Goal: Transaction & Acquisition: Purchase product/service

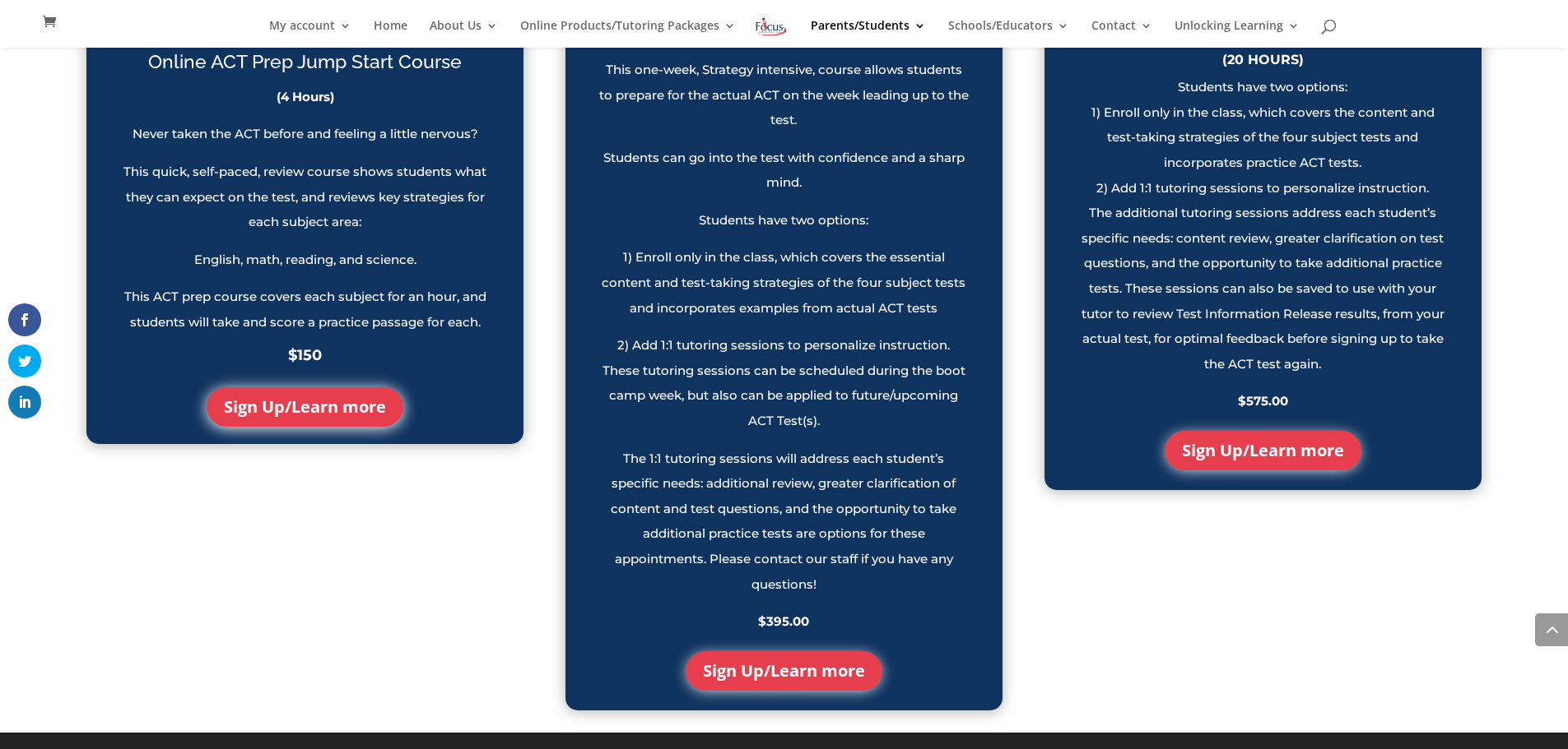
scroll to position [1618, 0]
click at [820, 669] on link "Sign Up/Learn more" at bounding box center [783, 670] width 196 height 39
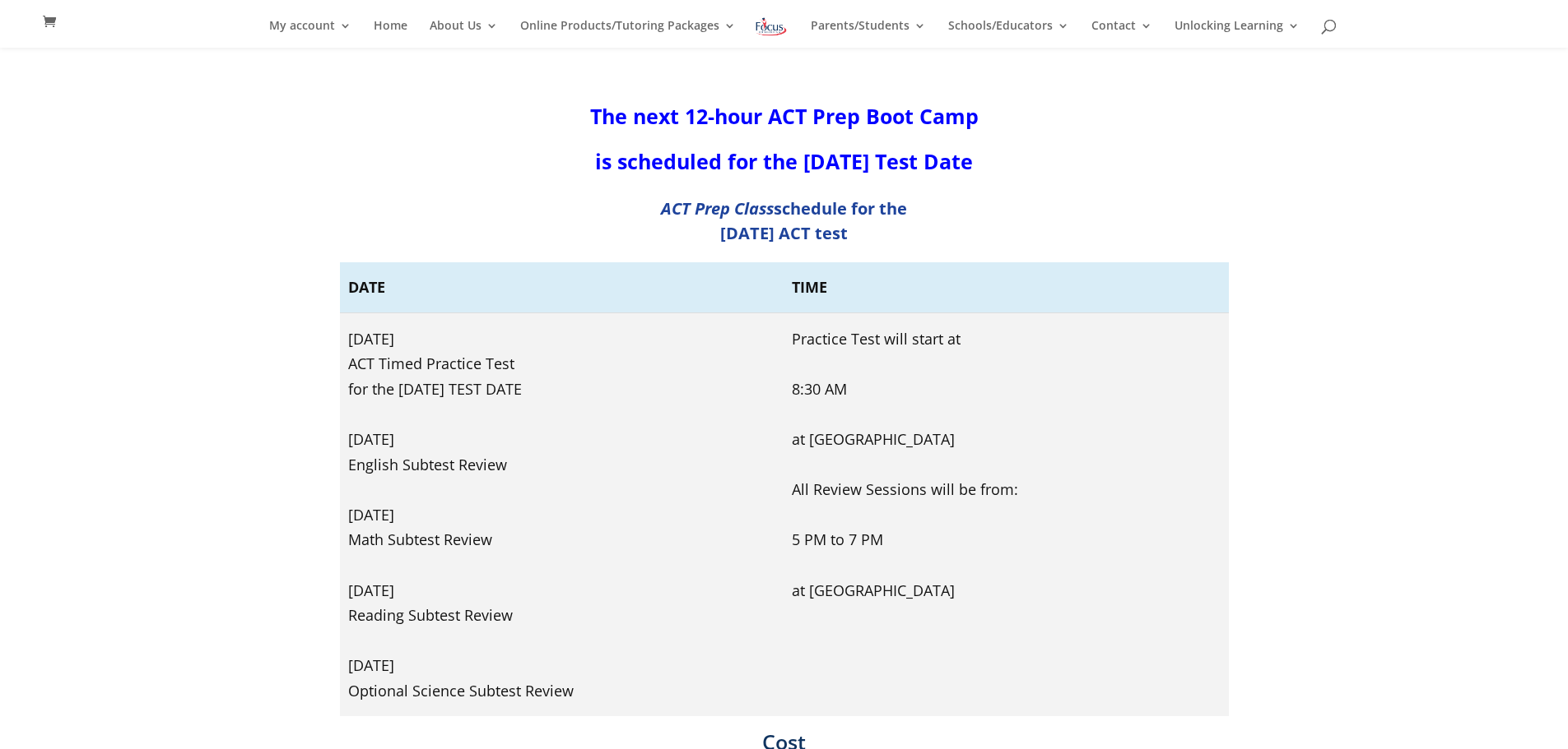
scroll to position [263, 0]
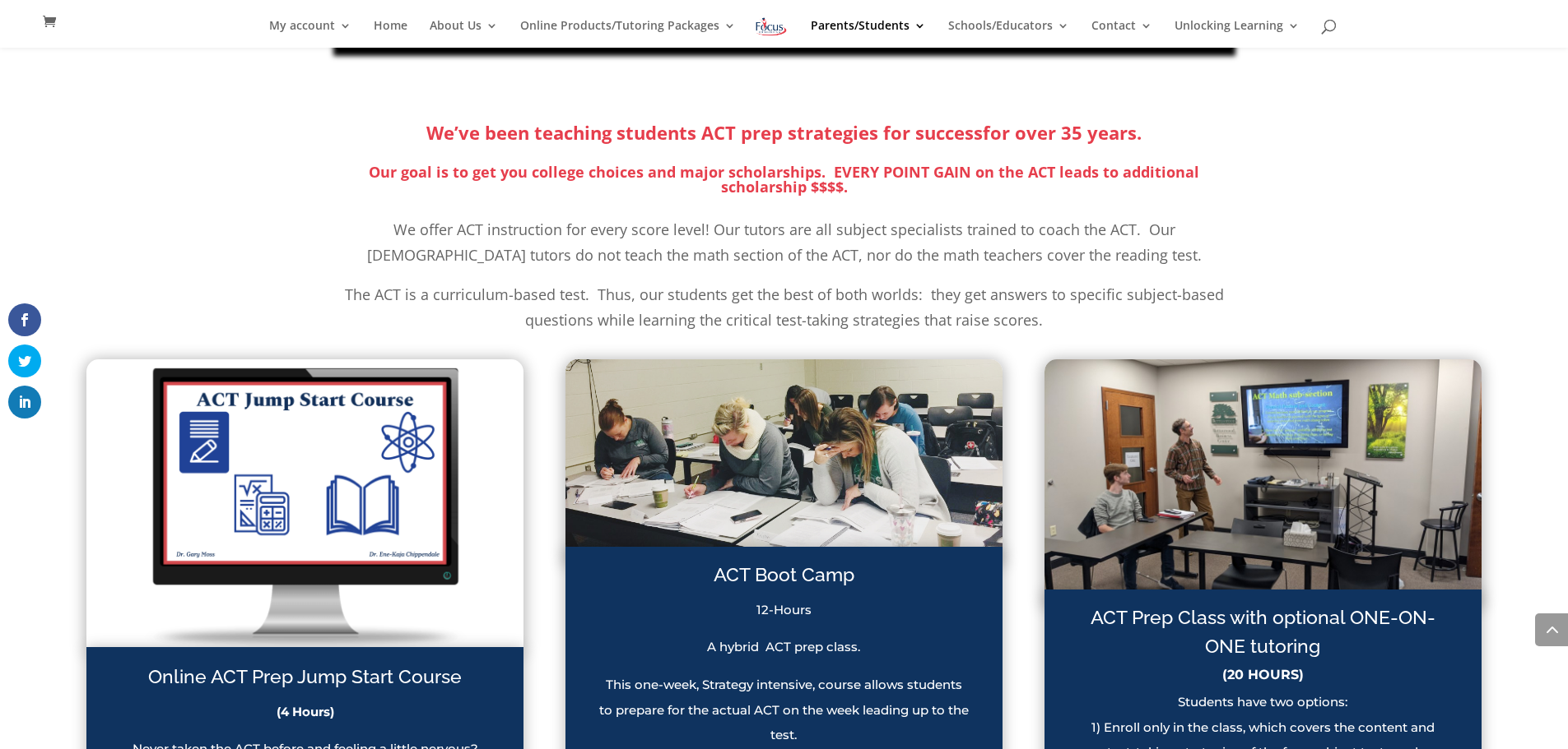
scroll to position [890, 0]
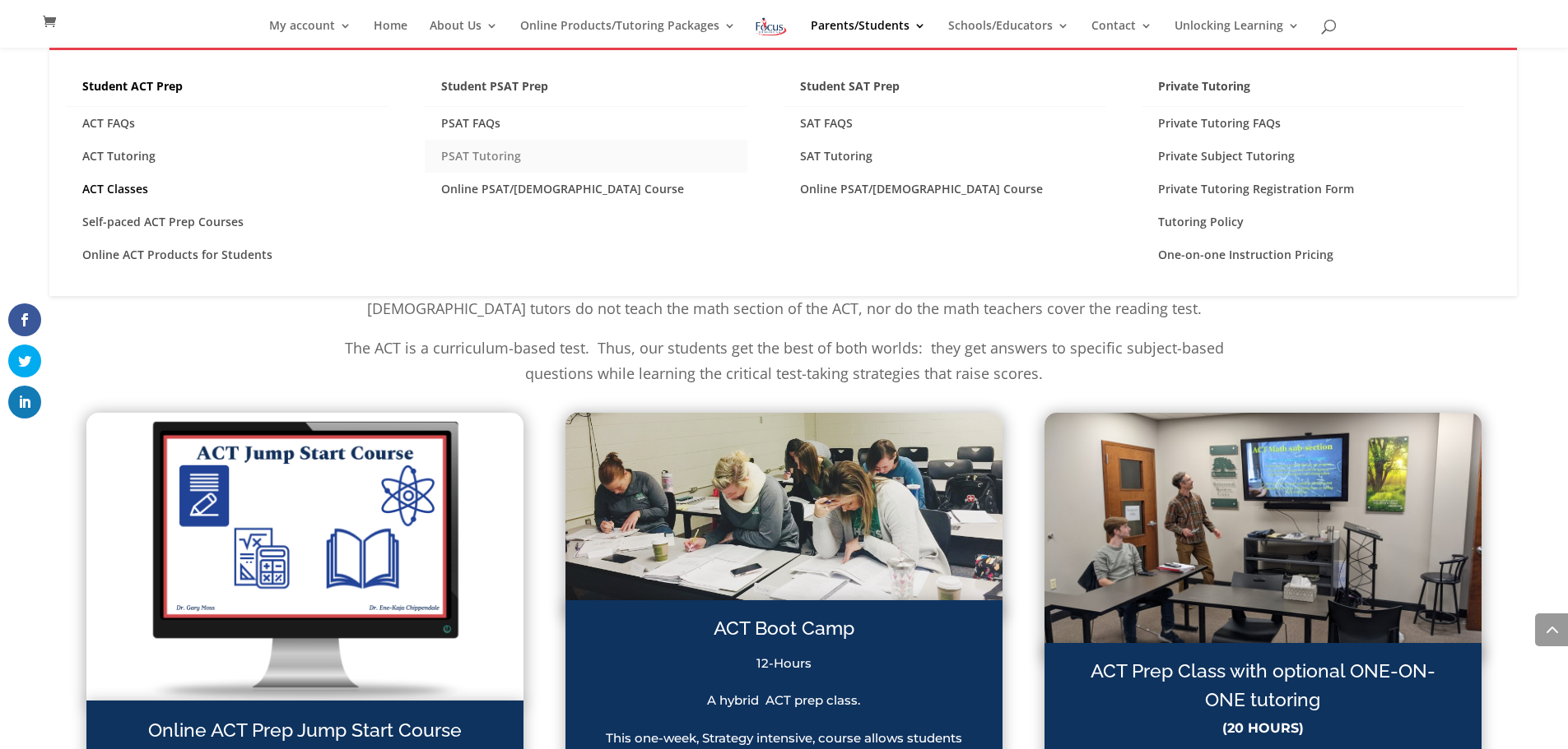
click at [493, 151] on link "PSAT Tutoring" at bounding box center [586, 156] width 323 height 33
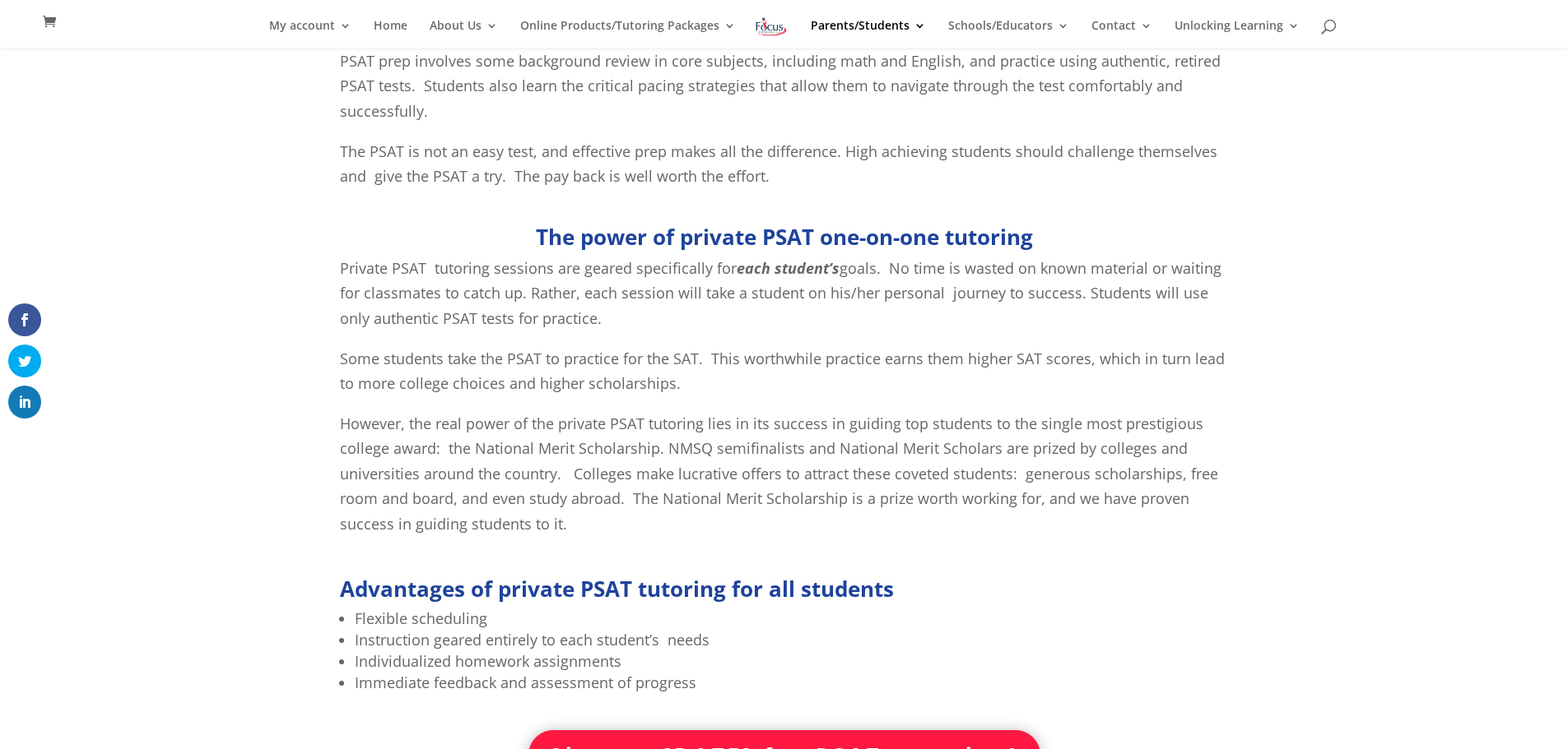
scroll to position [727, 0]
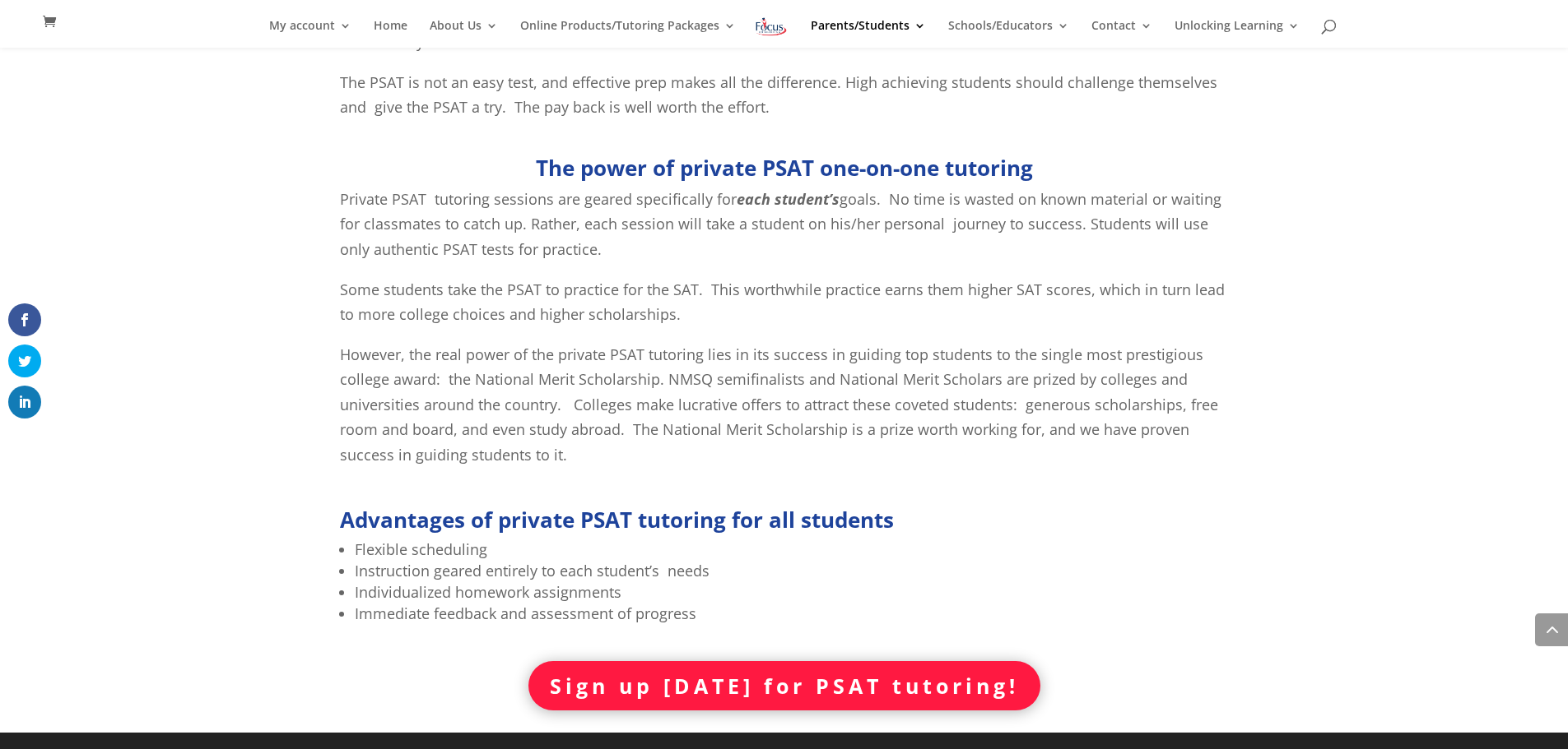
click at [855, 676] on link "Sign up [DATE] for PSAT tutoring!" at bounding box center [784, 687] width 512 height 50
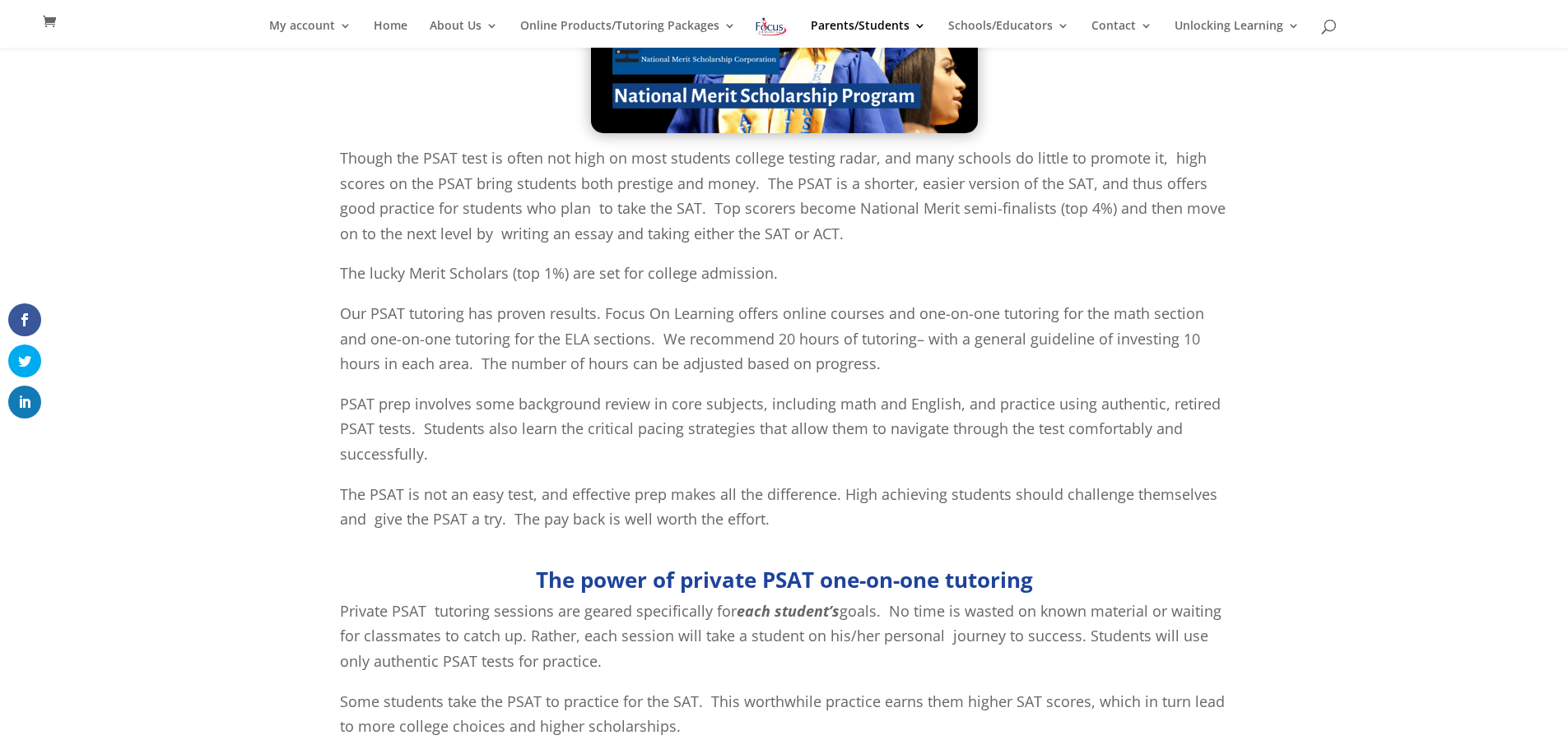
scroll to position [0, 0]
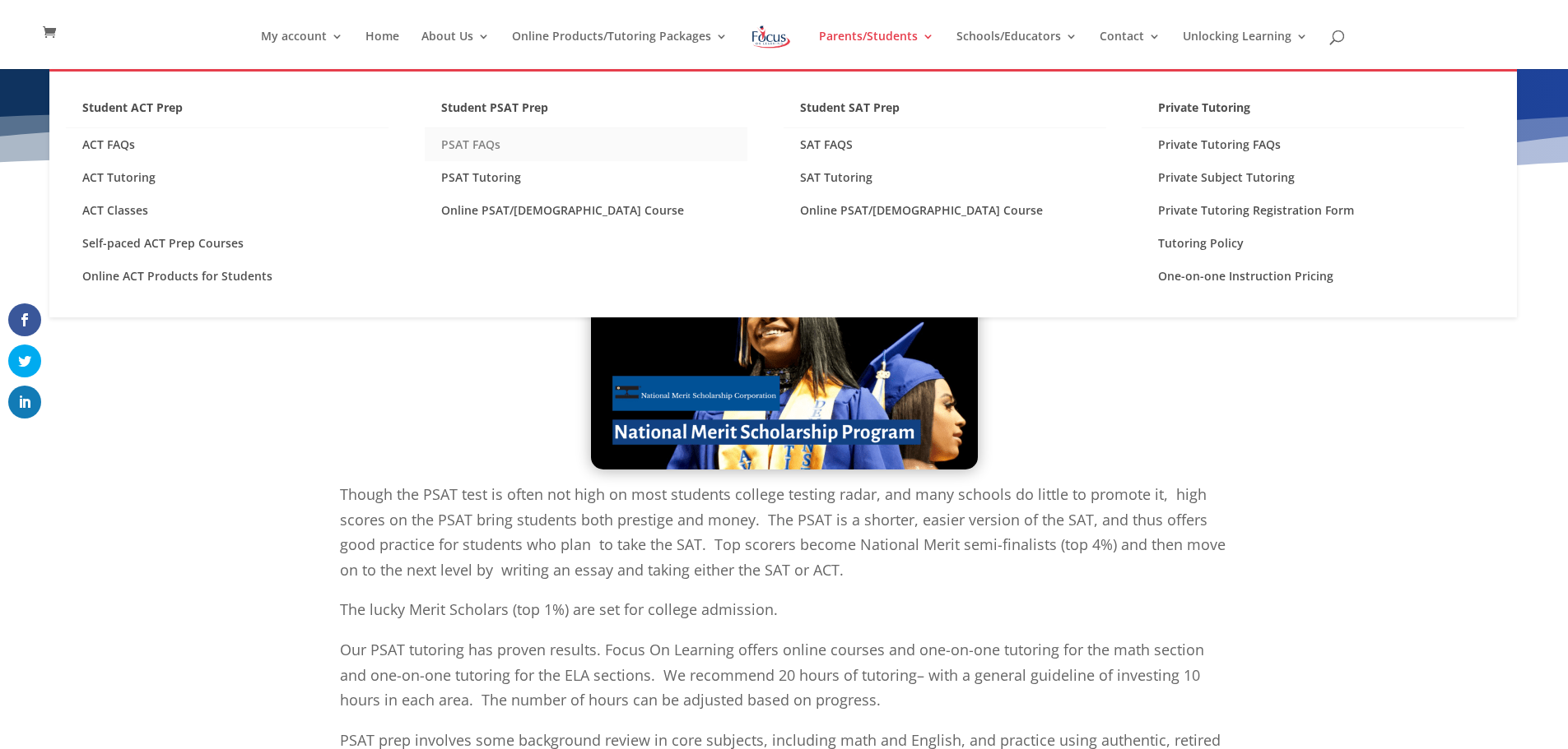
click at [463, 144] on link "PSAT FAQs" at bounding box center [586, 145] width 323 height 33
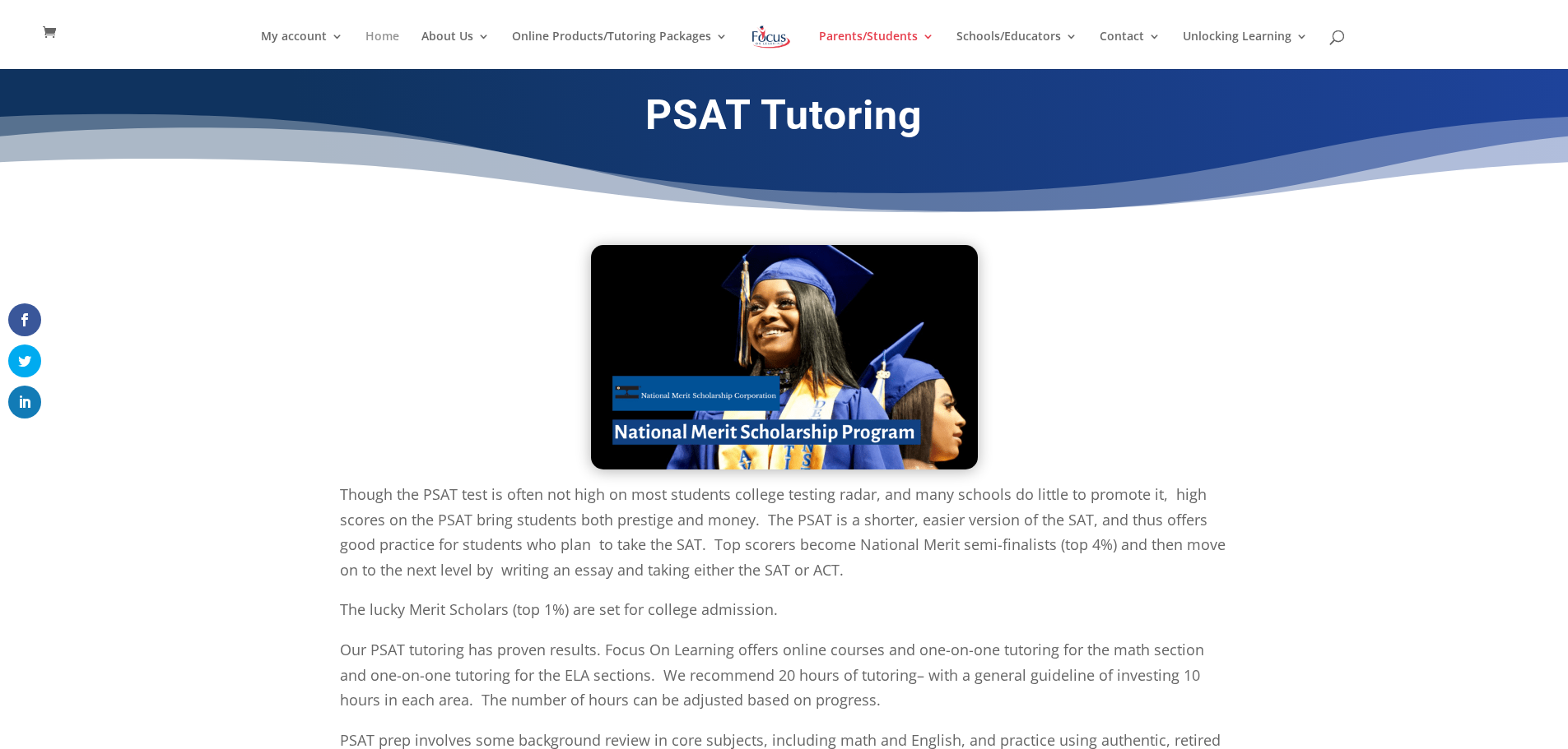
click at [387, 38] on link "Home" at bounding box center [381, 50] width 34 height 38
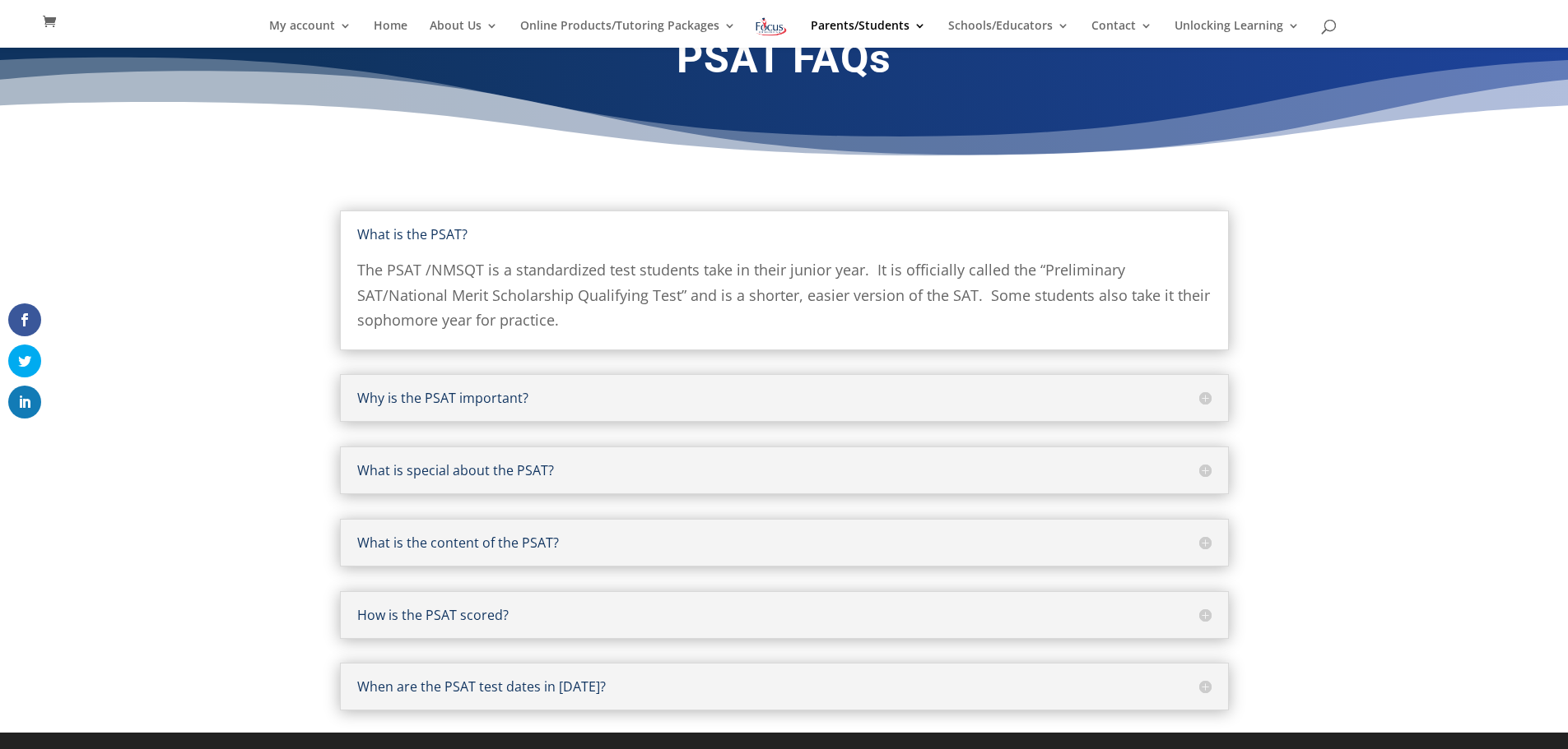
scroll to position [35, 0]
click at [1204, 689] on h5 "When are the PSAT test dates in [DATE]?" at bounding box center [785, 687] width 855 height 13
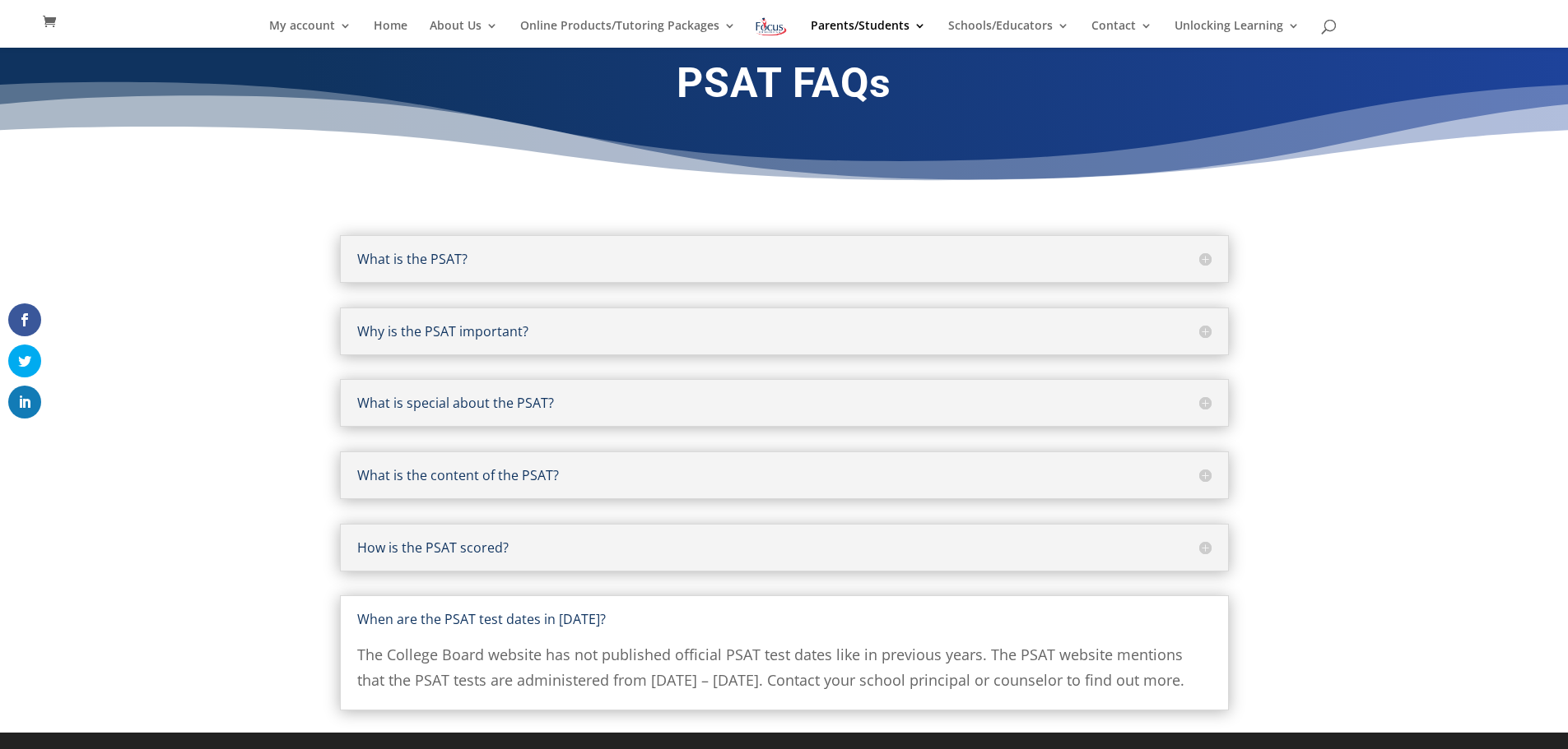
scroll to position [0, 0]
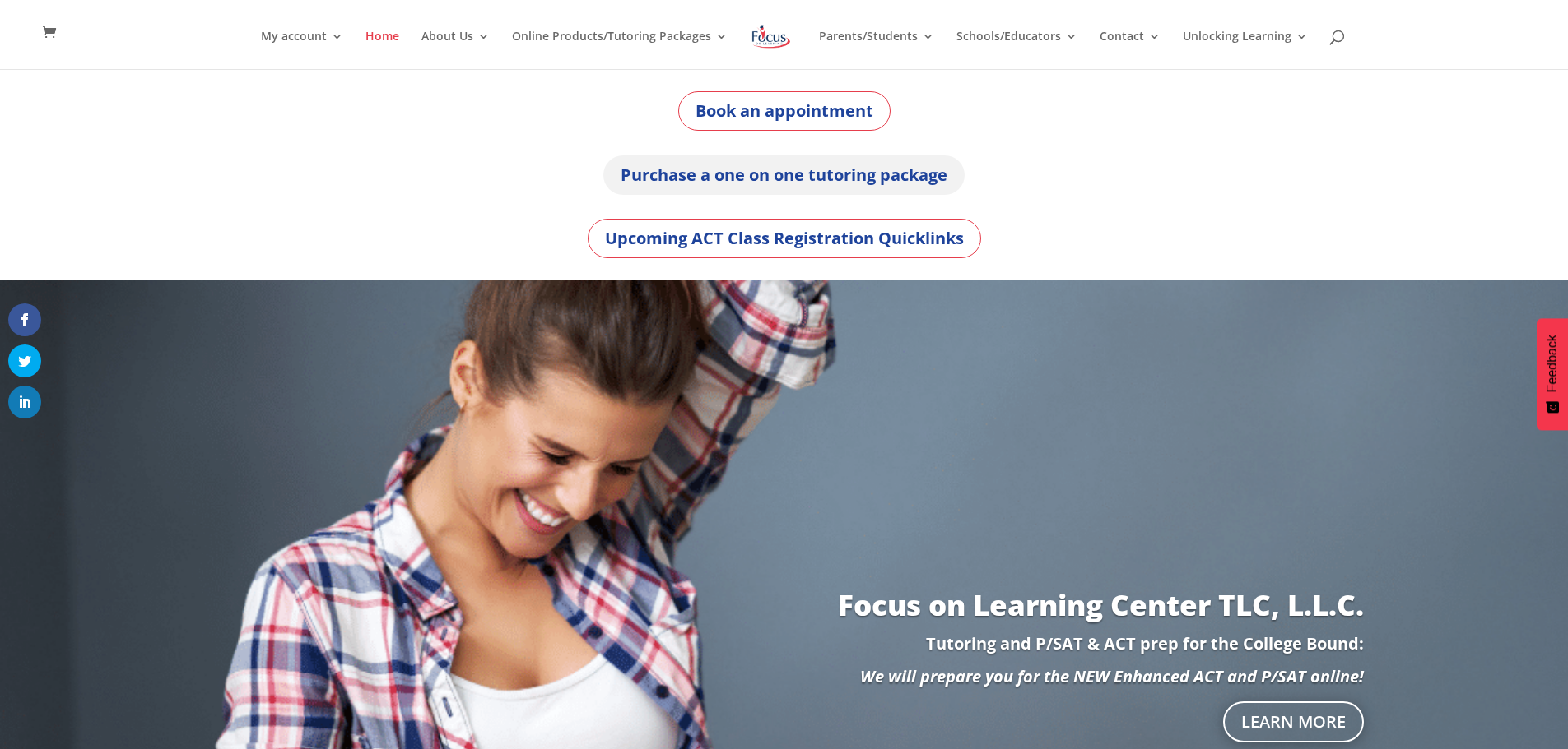
click at [819, 178] on link "Purchase a one on one tutoring package" at bounding box center [784, 174] width 361 height 39
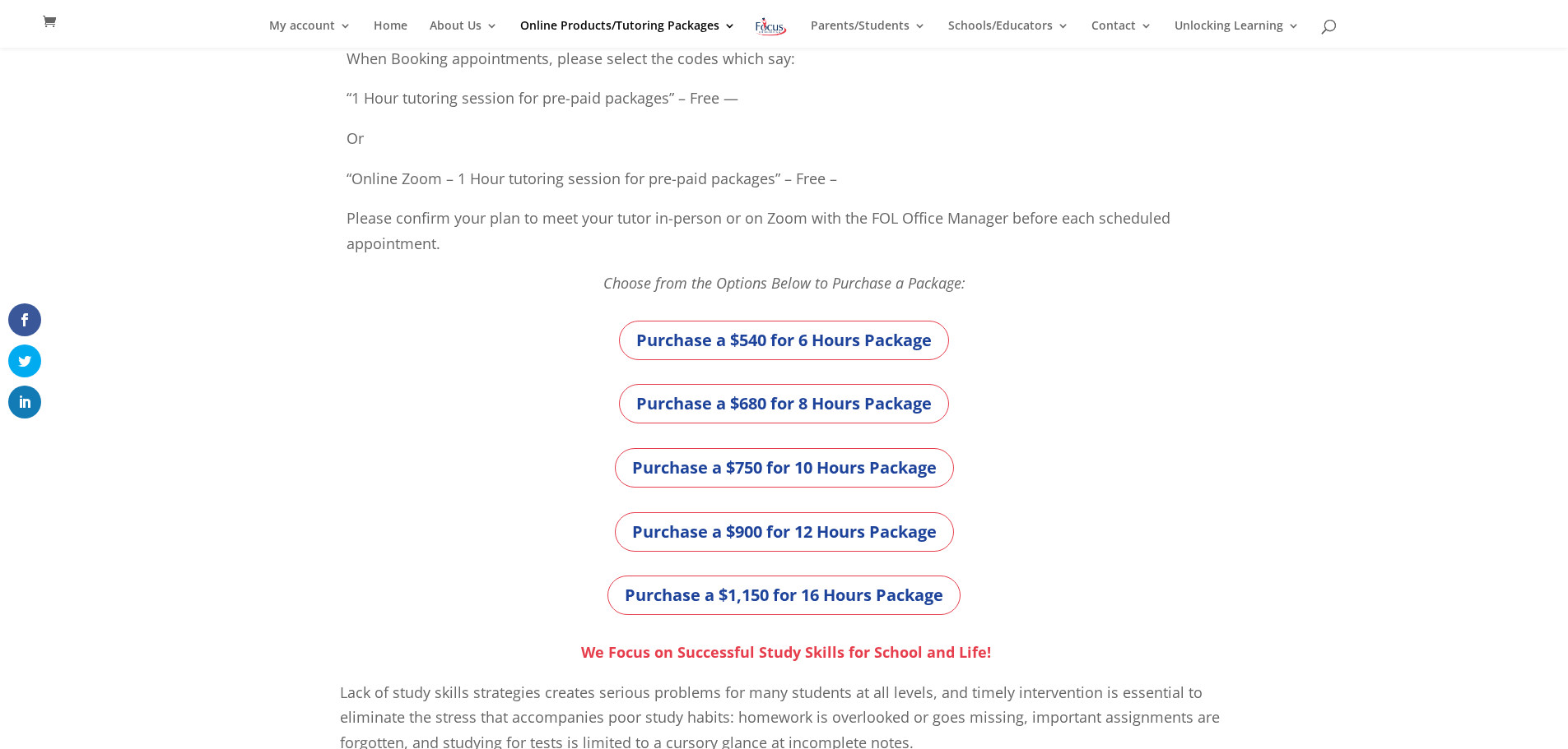
scroll to position [329, 0]
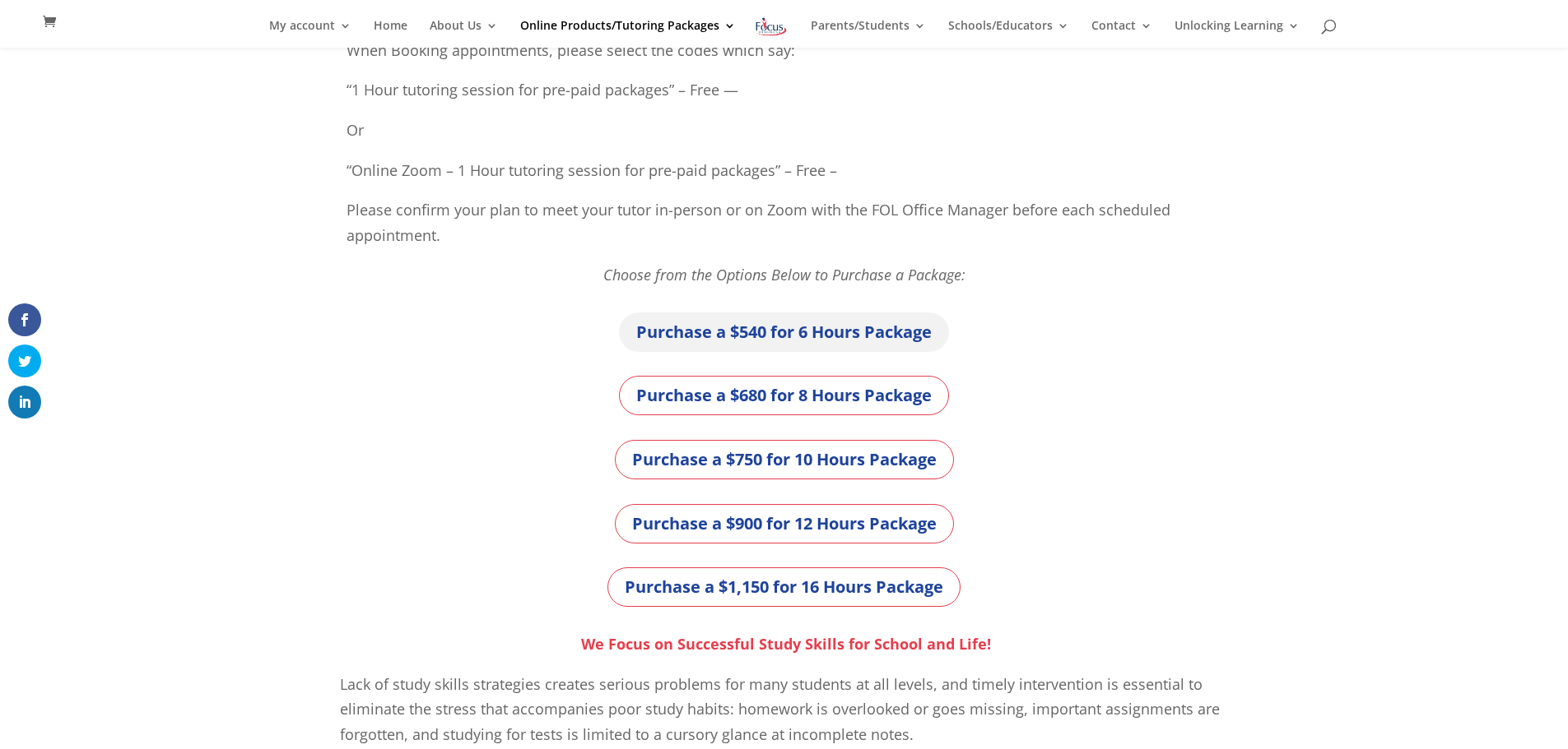
click at [785, 335] on link "Purchase a $540 for 6 Hours Package" at bounding box center [784, 331] width 330 height 39
click at [467, 28] on link "About Us" at bounding box center [463, 34] width 68 height 28
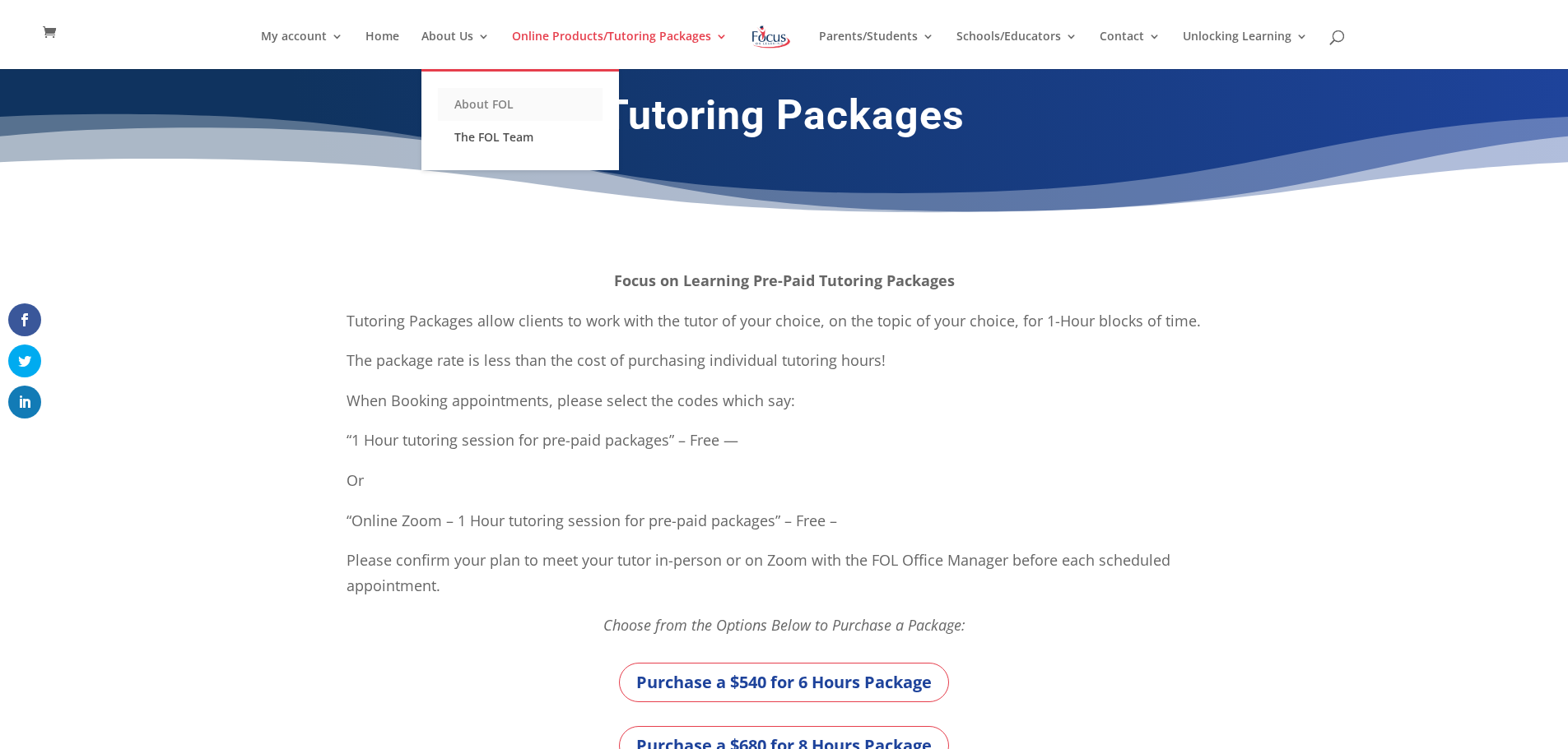
click at [477, 104] on link "About FOL" at bounding box center [520, 104] width 165 height 33
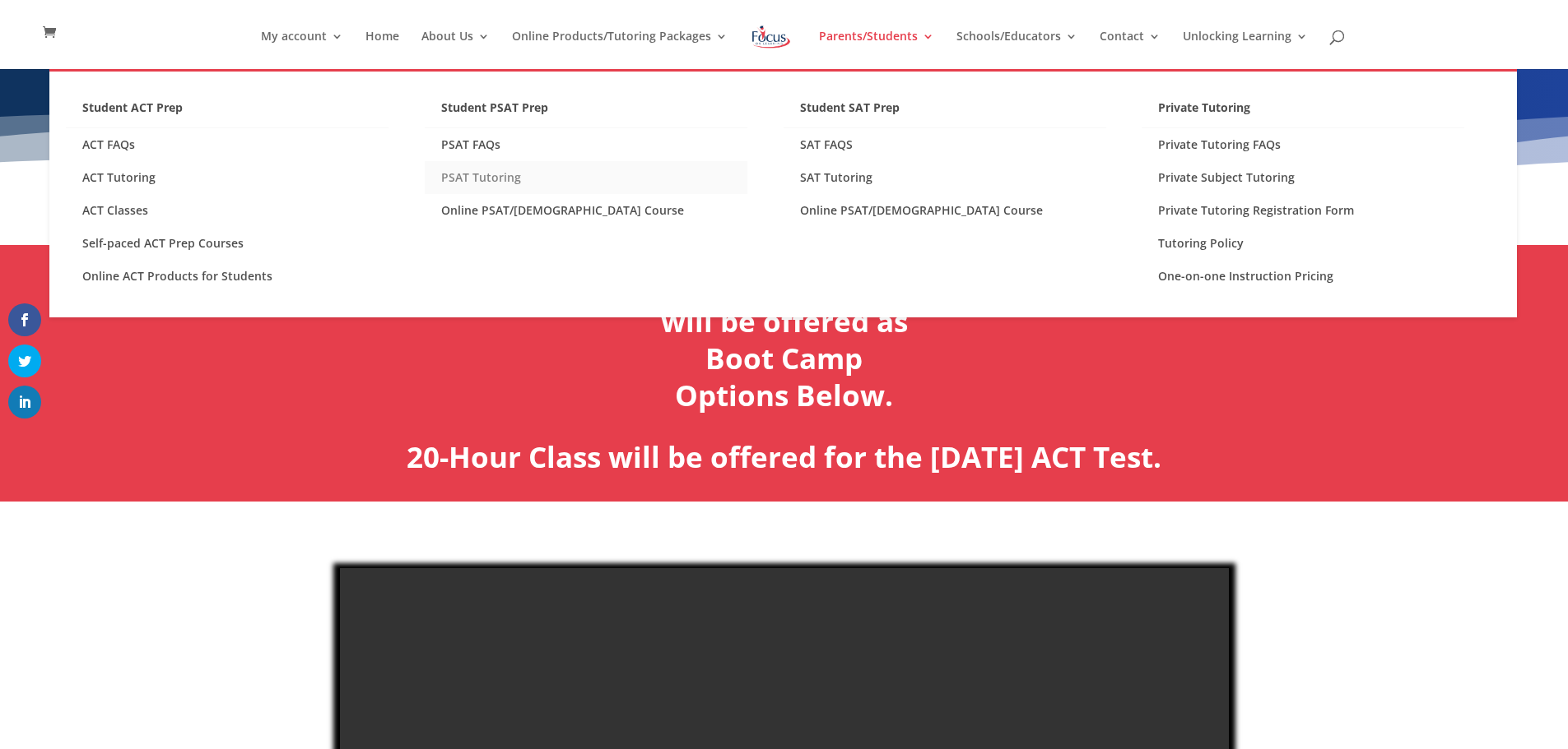
click at [467, 177] on link "PSAT Tutoring" at bounding box center [586, 177] width 323 height 33
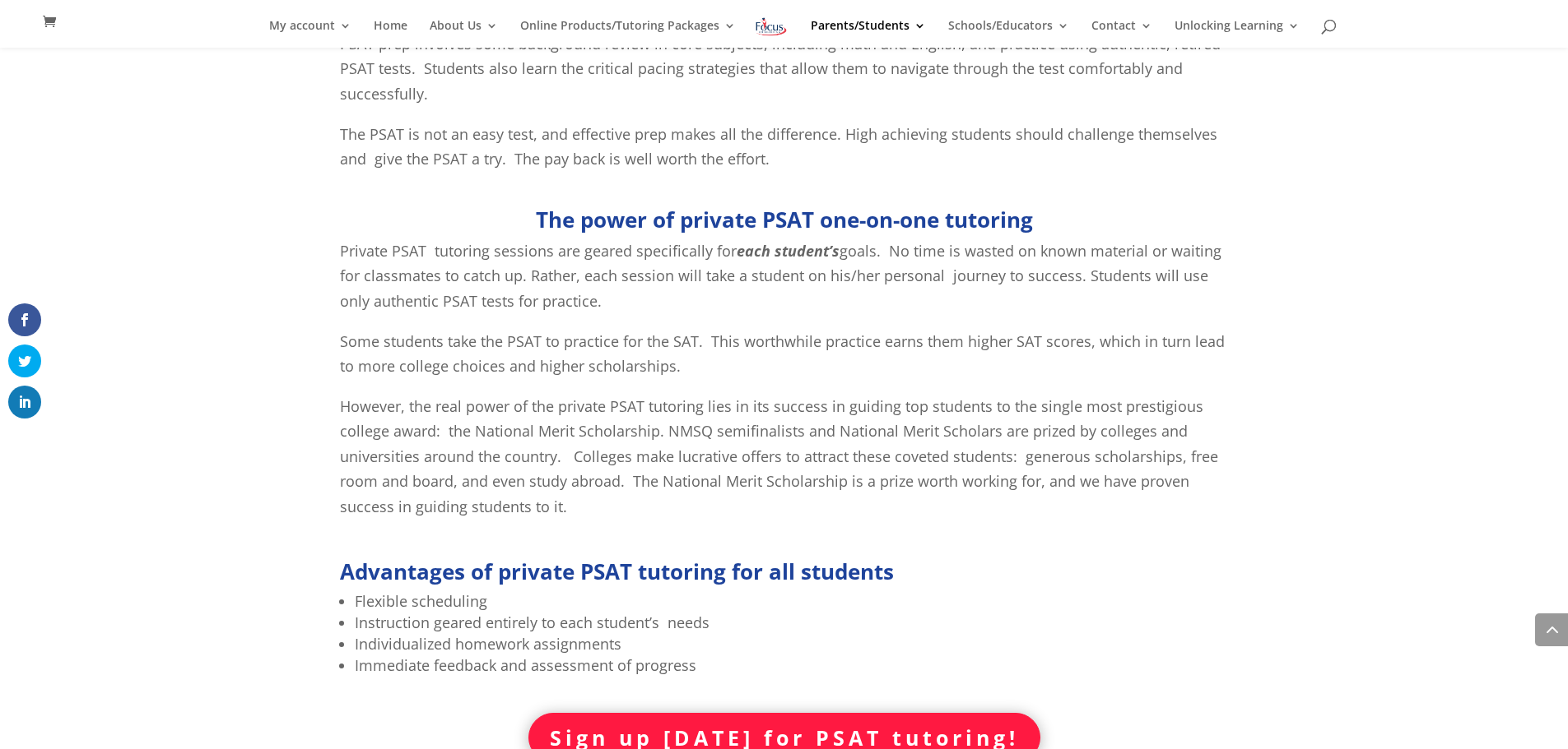
scroll to position [727, 0]
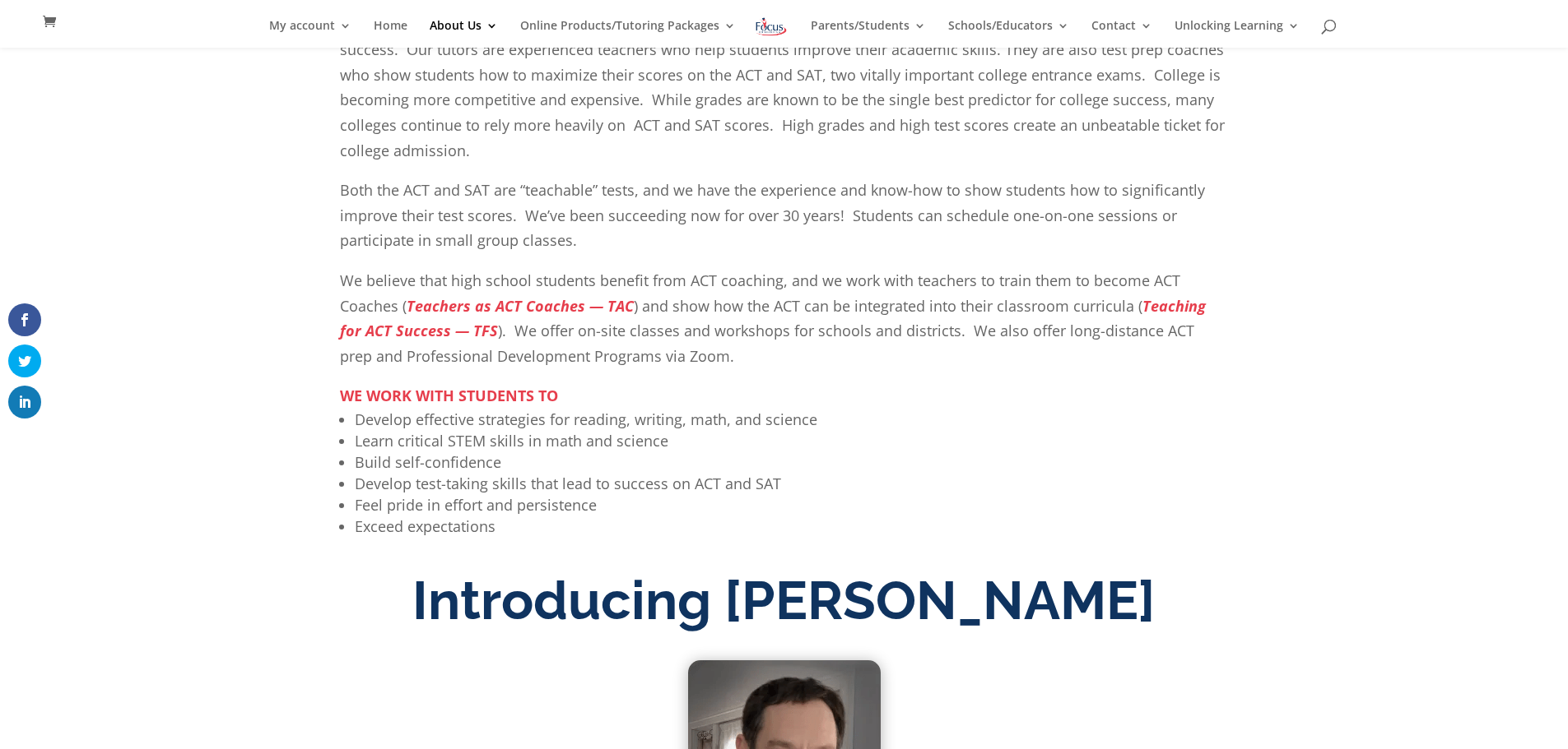
scroll to position [502, 0]
click at [395, 32] on link "Home" at bounding box center [390, 34] width 34 height 28
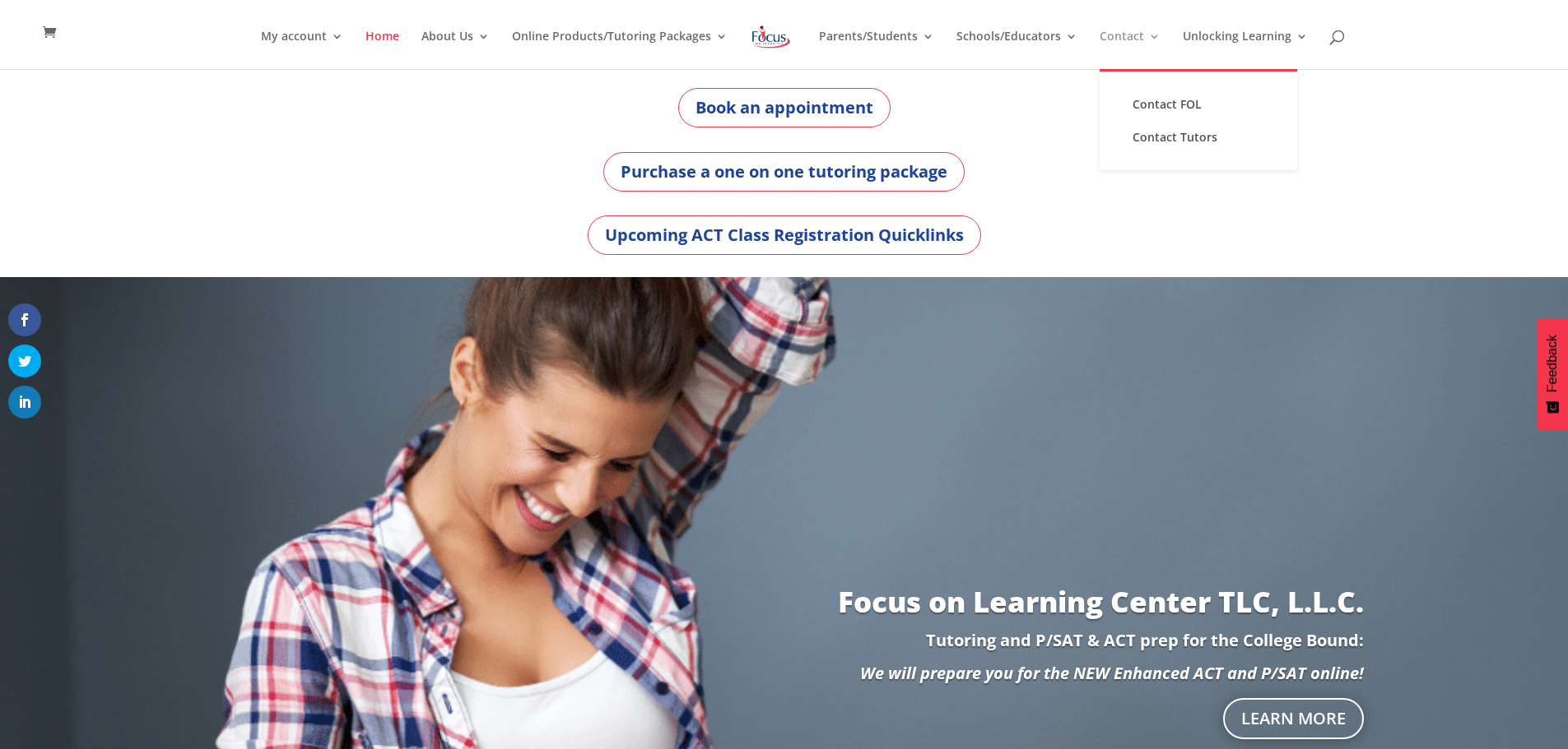
click at [1107, 50] on link "Contact" at bounding box center [1130, 50] width 61 height 38
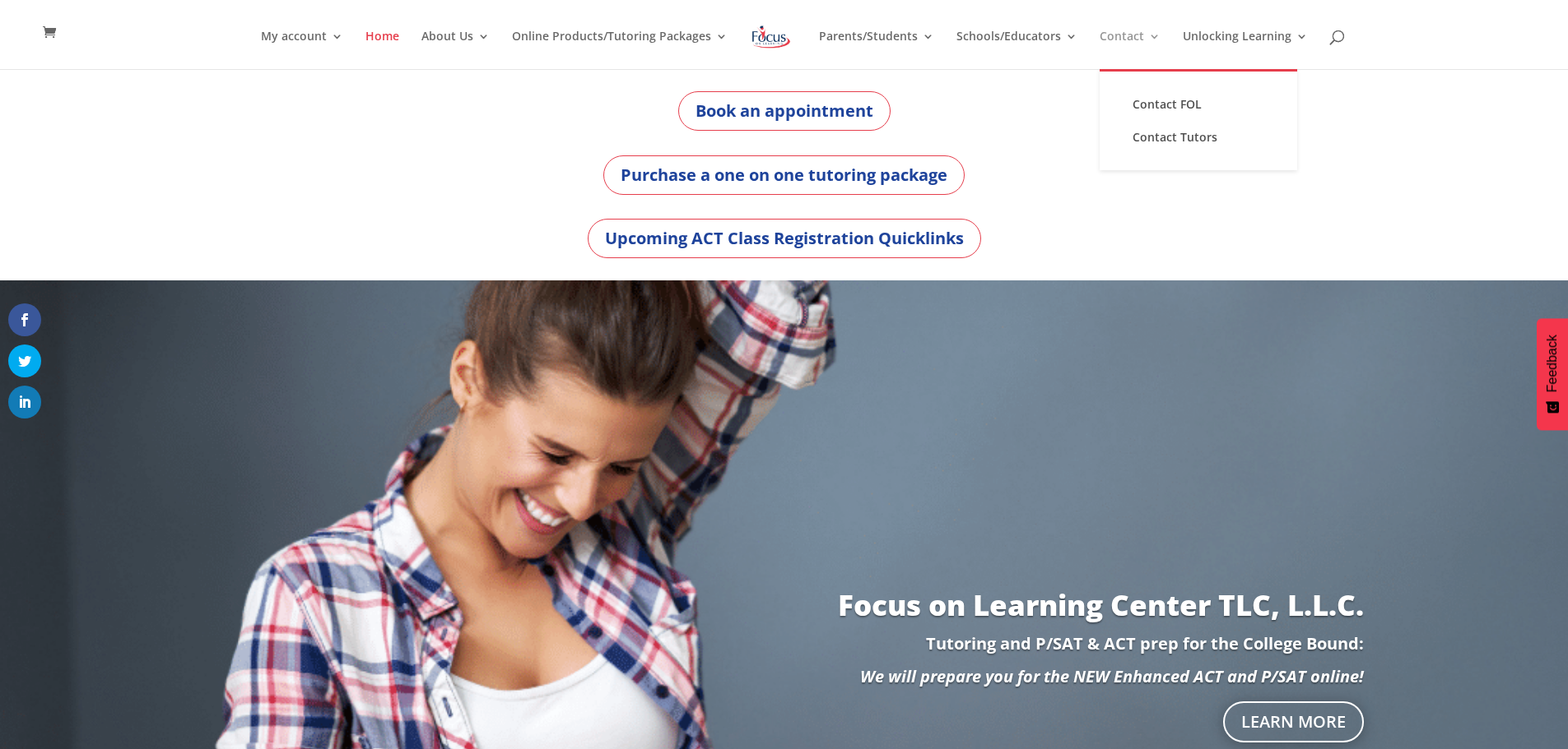
click at [1134, 36] on link "Contact" at bounding box center [1130, 50] width 61 height 38
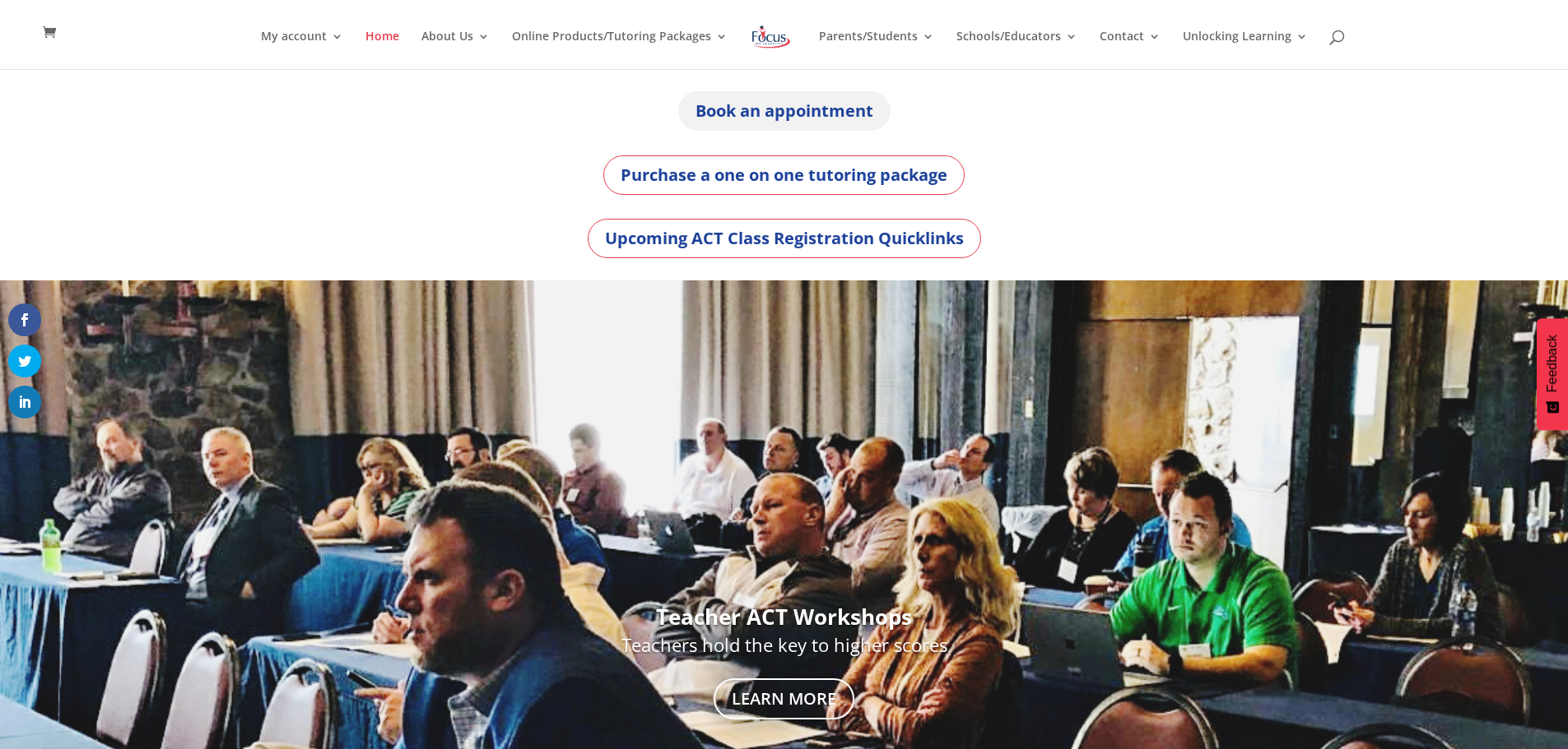
click at [805, 115] on link "Book an appointment" at bounding box center [785, 110] width 213 height 39
